Goal: Obtain resource: Obtain resource

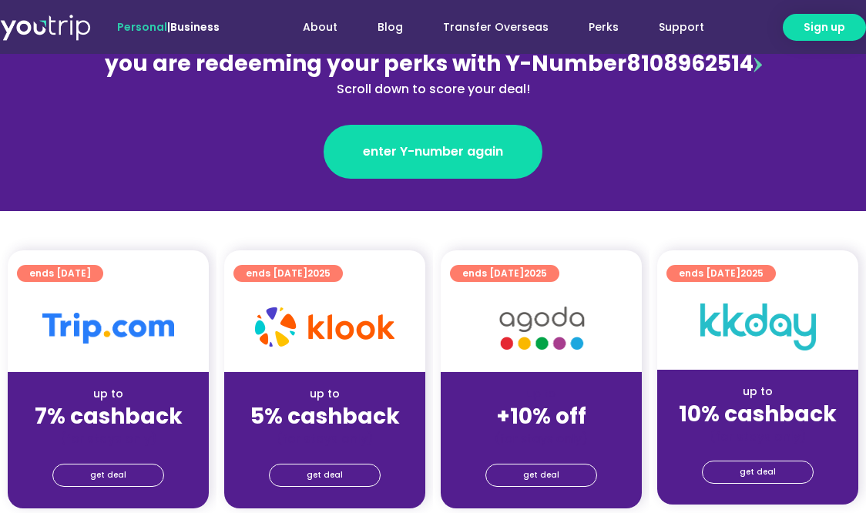
scroll to position [231, 0]
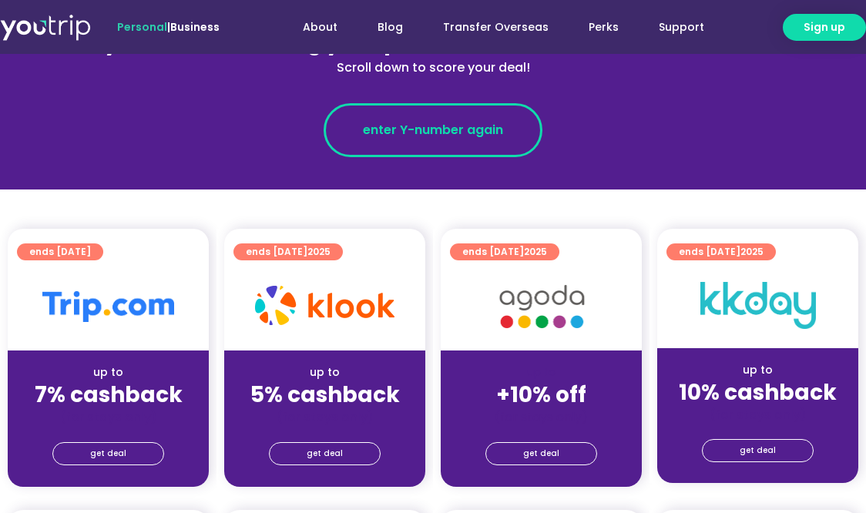
click at [410, 126] on span "enter Y-number again" at bounding box center [433, 130] width 140 height 18
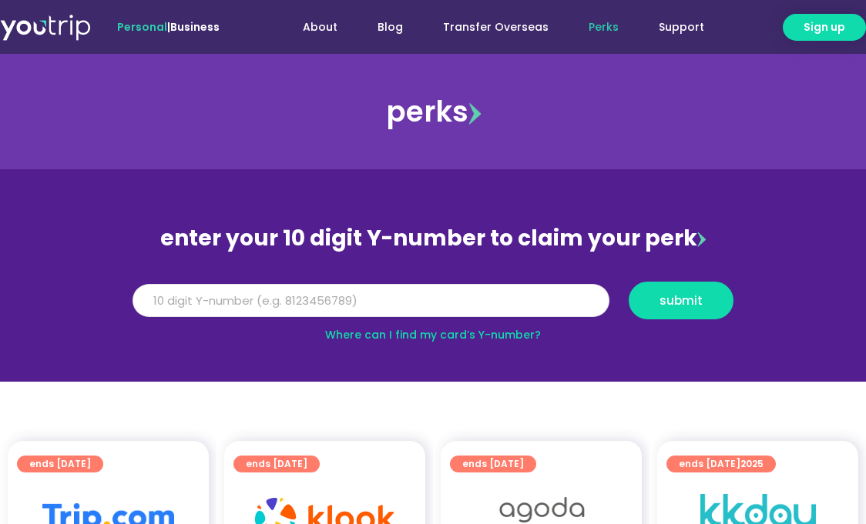
click at [386, 310] on input "Y Number" at bounding box center [370, 301] width 477 height 34
paste input "8150018036"
type input "8150018036"
click at [685, 305] on span "submit" at bounding box center [680, 301] width 43 height 12
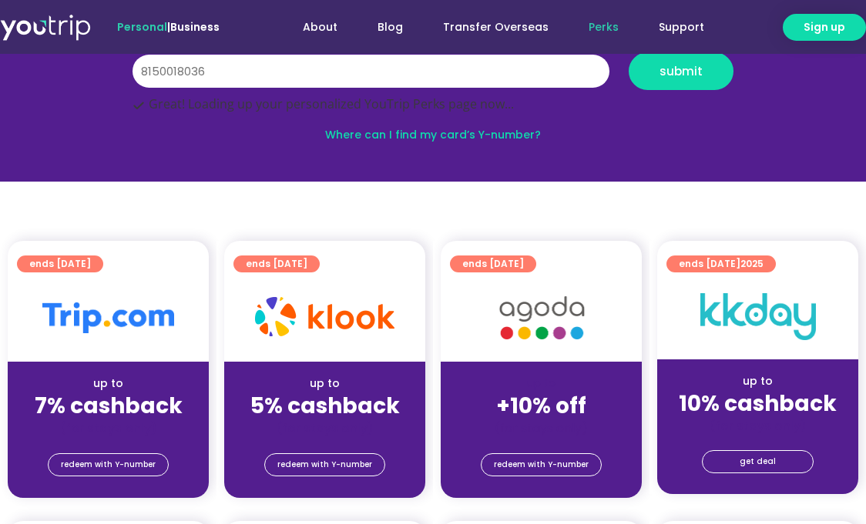
scroll to position [231, 0]
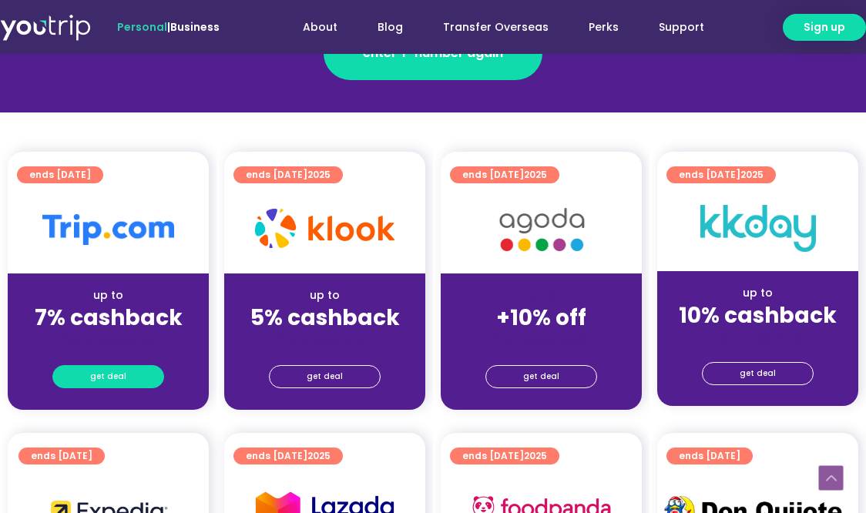
click at [125, 381] on link "get deal" at bounding box center [108, 376] width 112 height 23
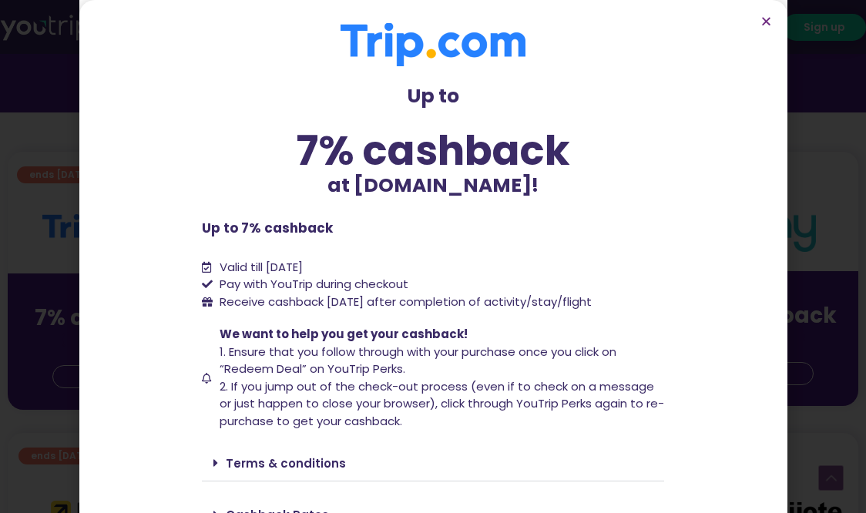
drag, startPoint x: 248, startPoint y: 267, endPoint x: 371, endPoint y: 268, distance: 123.2
click at [303, 268] on span "Valid till [DATE]" at bounding box center [260, 267] width 83 height 16
click at [425, 305] on span "Receive cashback [DATE] after completion of activity/stay/flight" at bounding box center [405, 301] width 372 height 16
click at [421, 305] on span "Receive cashback [DATE] after completion of activity/stay/flight" at bounding box center [405, 301] width 372 height 16
click at [420, 306] on span "Receive cashback [DATE] after completion of activity/stay/flight" at bounding box center [405, 301] width 372 height 16
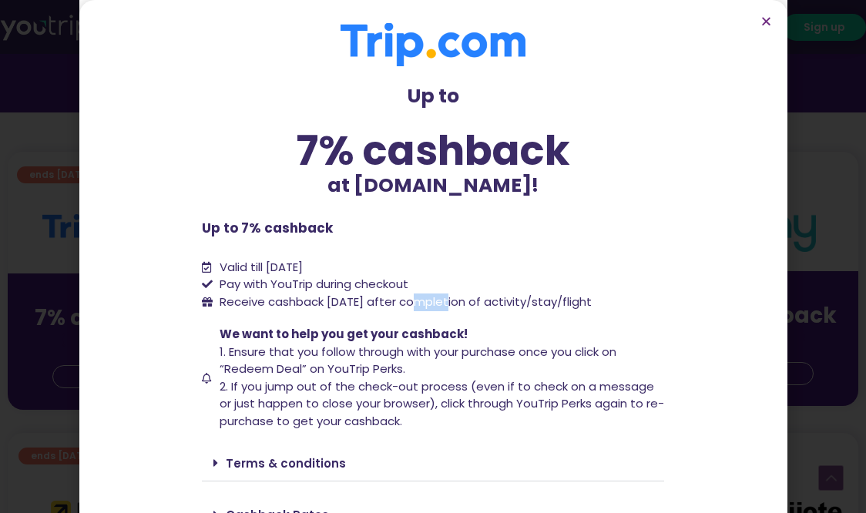
click at [418, 306] on span "Receive cashback [DATE] after completion of activity/stay/flight" at bounding box center [405, 301] width 372 height 16
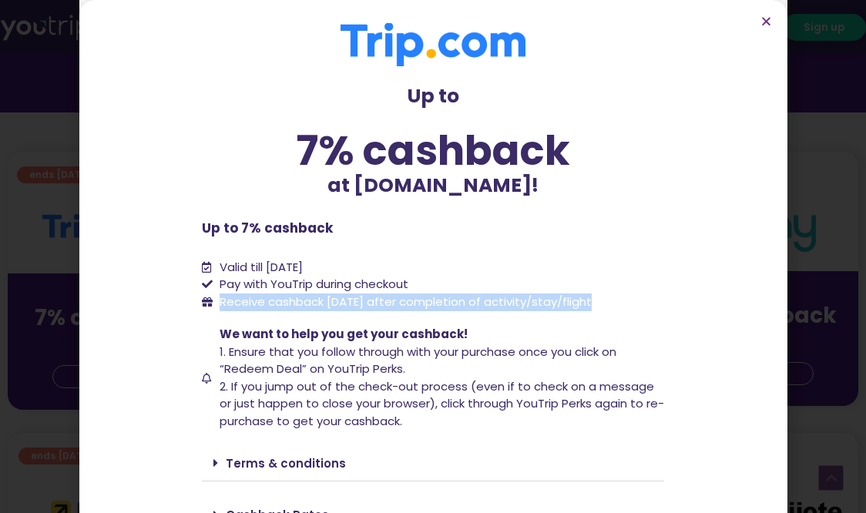
click at [418, 306] on span "Receive cashback [DATE] after completion of activity/stay/flight" at bounding box center [405, 301] width 372 height 16
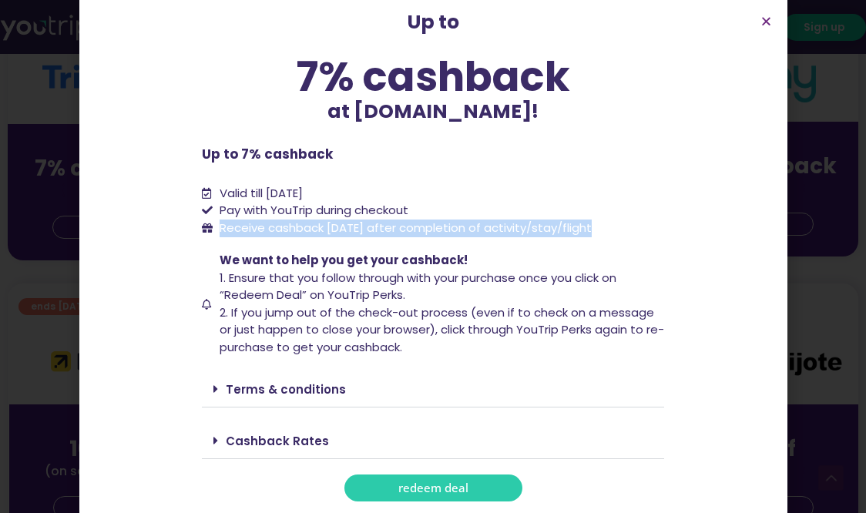
scroll to position [462, 0]
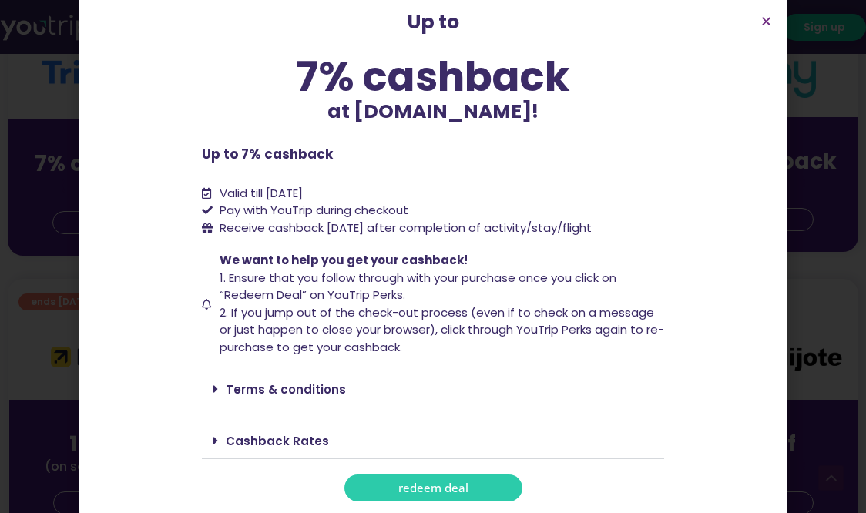
click at [261, 383] on link "Terms & conditions" at bounding box center [286, 389] width 120 height 16
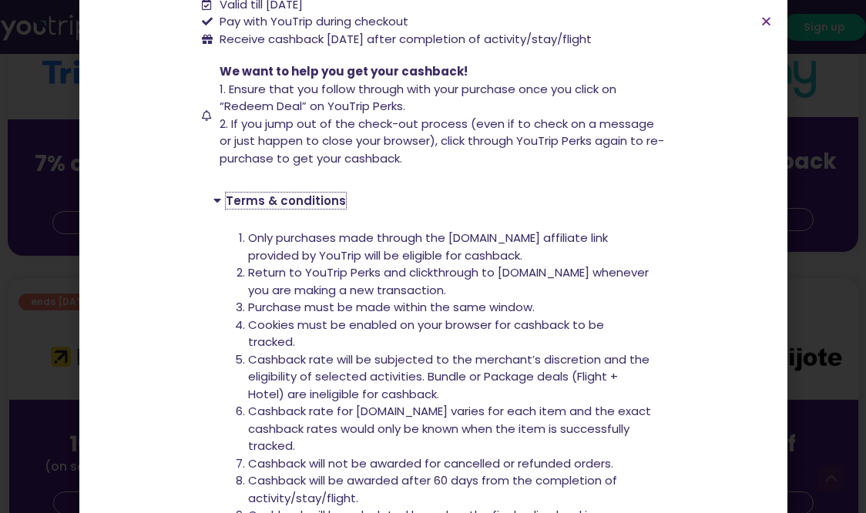
scroll to position [305, 0]
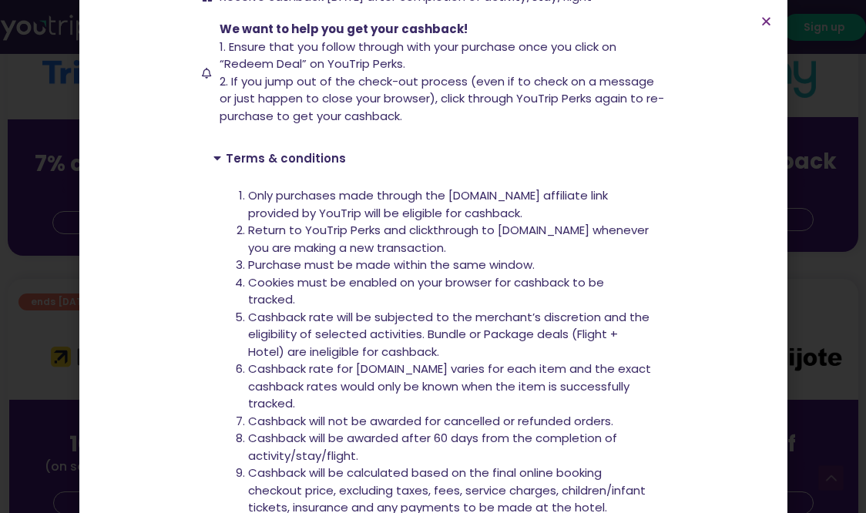
click at [307, 198] on li "Only purchases made through the [DOMAIN_NAME] affiliate link provided by YouTri…" at bounding box center [450, 204] width 404 height 35
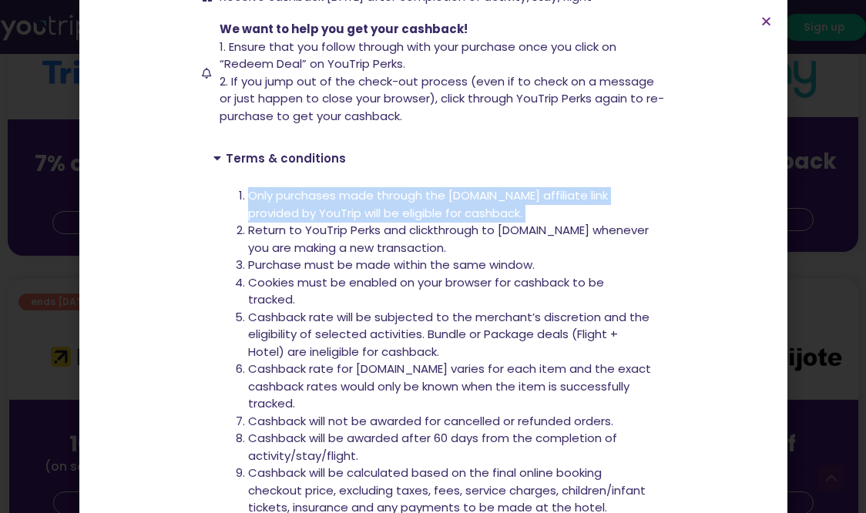
click at [307, 201] on li "Only purchases made through the [DOMAIN_NAME] affiliate link provided by YouTri…" at bounding box center [450, 204] width 404 height 35
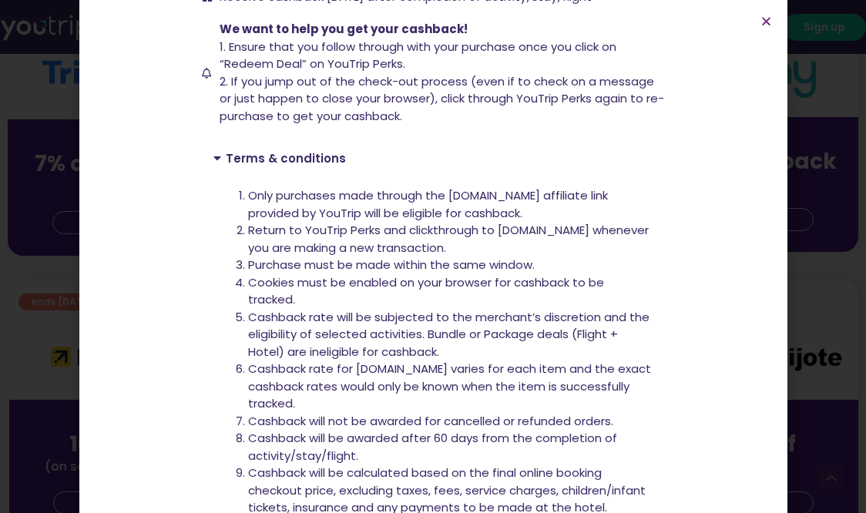
click at [342, 228] on li "Return to YouTrip Perks and clickthrough to [DOMAIN_NAME] whenever you are maki…" at bounding box center [450, 239] width 404 height 35
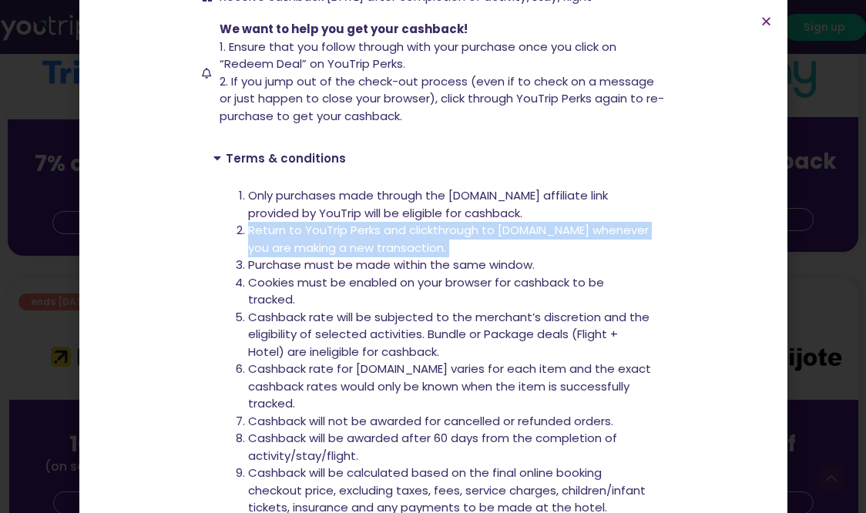
click at [342, 228] on li "Return to YouTrip Perks and clickthrough to [DOMAIN_NAME] whenever you are maki…" at bounding box center [450, 239] width 404 height 35
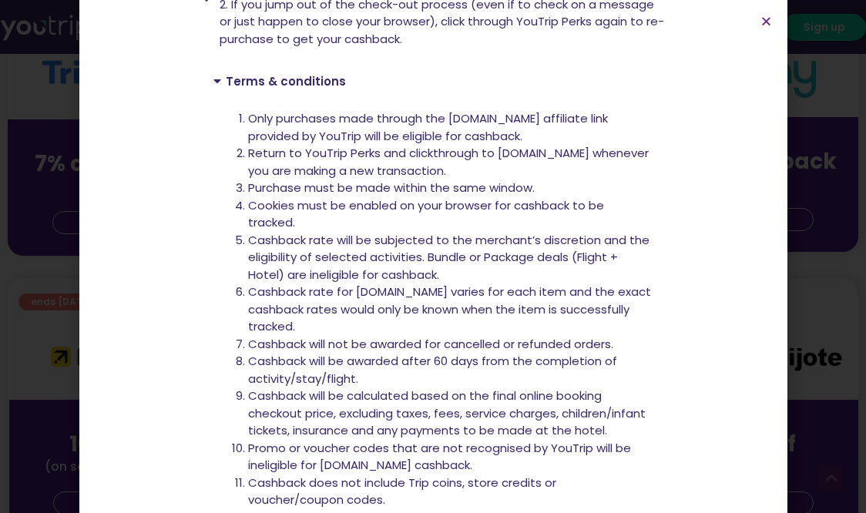
click at [318, 193] on li "Purchase must be made within the same window." at bounding box center [450, 188] width 404 height 18
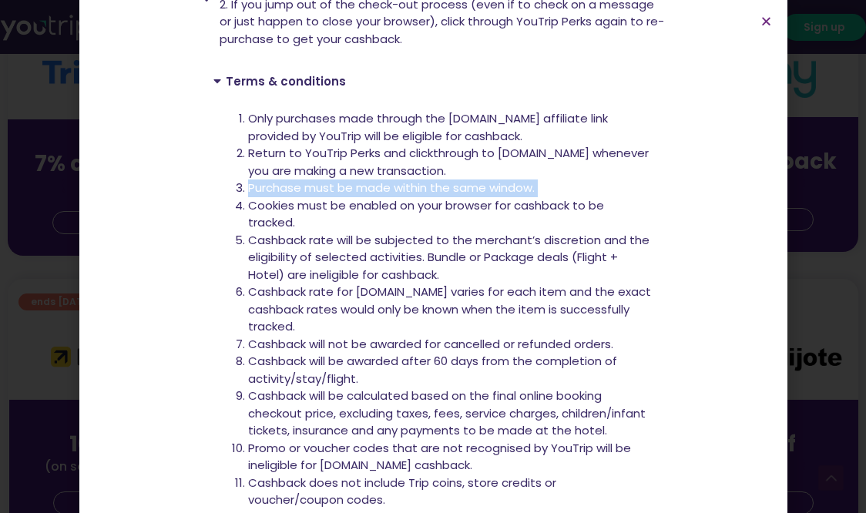
click at [318, 193] on li "Purchase must be made within the same window." at bounding box center [450, 188] width 404 height 18
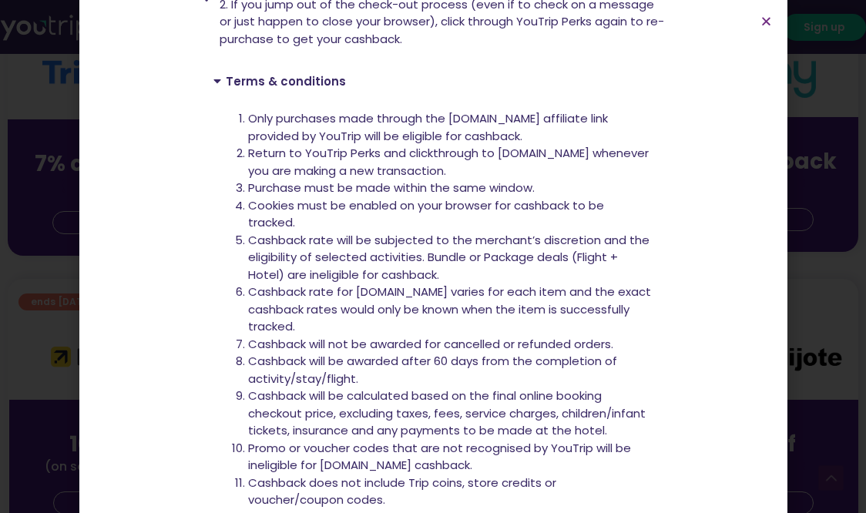
click at [320, 200] on li "Cookies must be enabled on your browser for cashback to be tracked." at bounding box center [450, 214] width 404 height 35
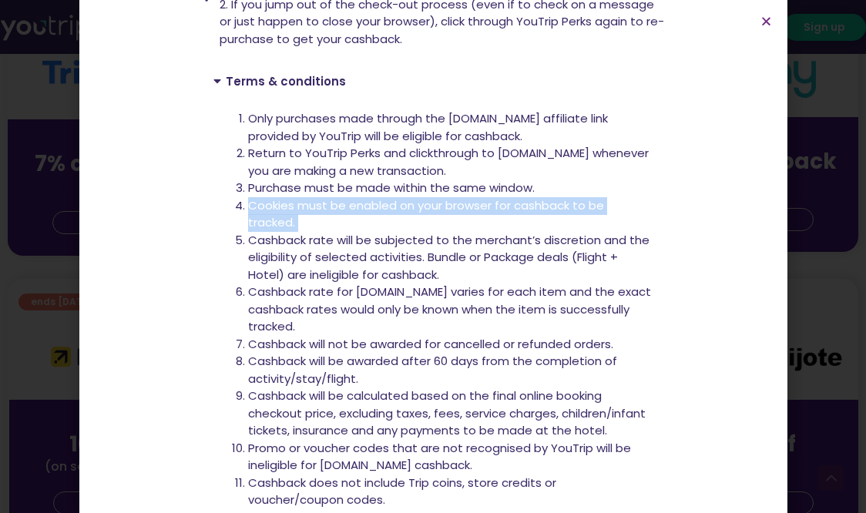
click at [320, 200] on li "Cookies must be enabled on your browser for cashback to be tracked." at bounding box center [450, 214] width 404 height 35
click at [333, 230] on li "Cookies must be enabled on your browser for cashback to be tracked." at bounding box center [450, 214] width 404 height 35
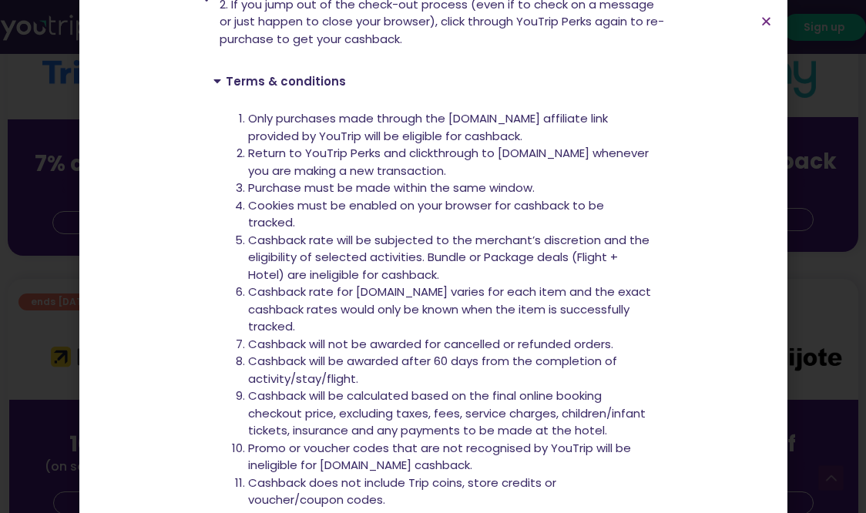
click at [342, 243] on li "Cashback rate will be subjected to the merchant’s discretion and the eligibilit…" at bounding box center [450, 258] width 404 height 52
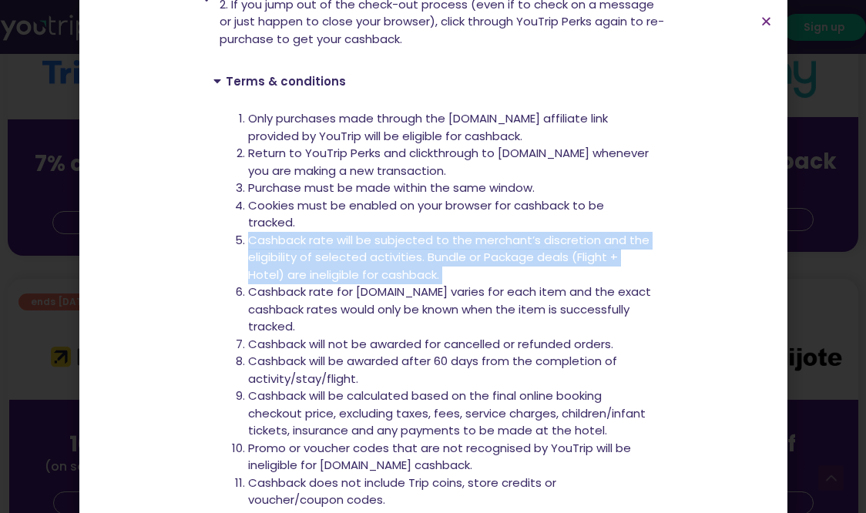
click at [342, 243] on li "Cashback rate will be subjected to the merchant’s discretion and the eligibilit…" at bounding box center [450, 258] width 404 height 52
